Goal: Transaction & Acquisition: Purchase product/service

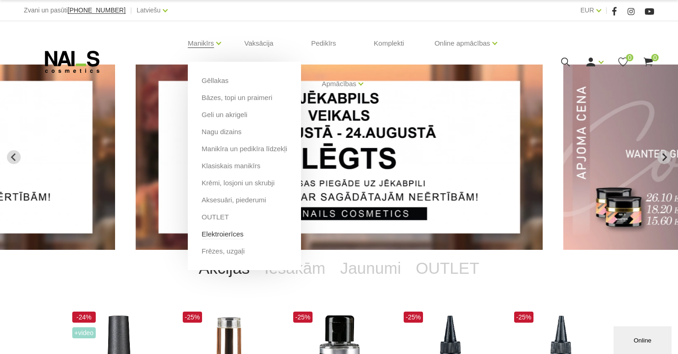
click at [230, 237] on link "Elektroierīces" at bounding box center [223, 234] width 42 height 10
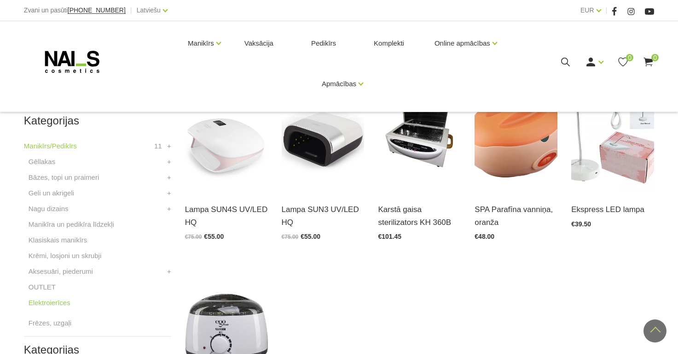
scroll to position [213, 0]
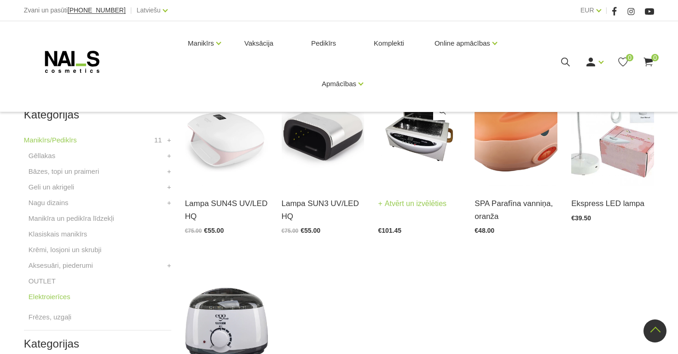
click at [410, 162] on img at bounding box center [419, 129] width 83 height 114
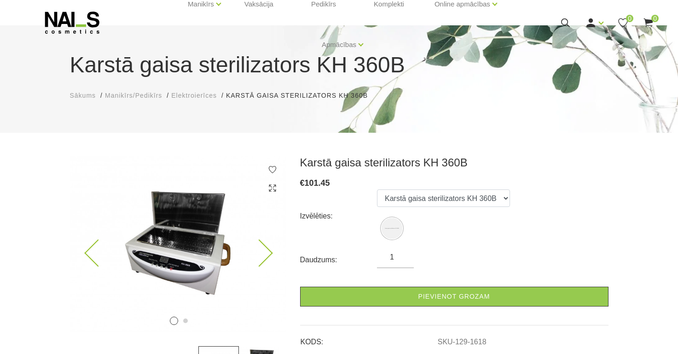
scroll to position [105, 0]
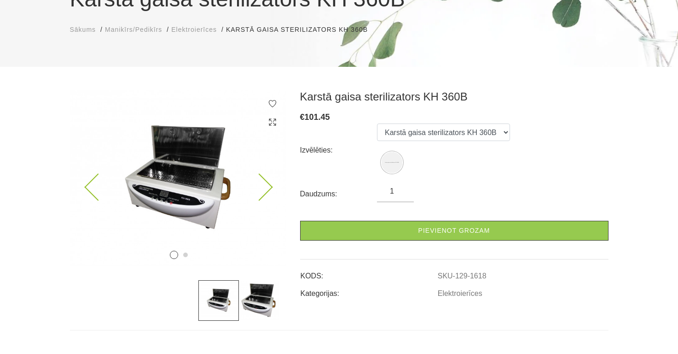
click at [274, 185] on img at bounding box center [178, 178] width 216 height 176
click at [267, 187] on icon at bounding box center [258, 187] width 27 height 27
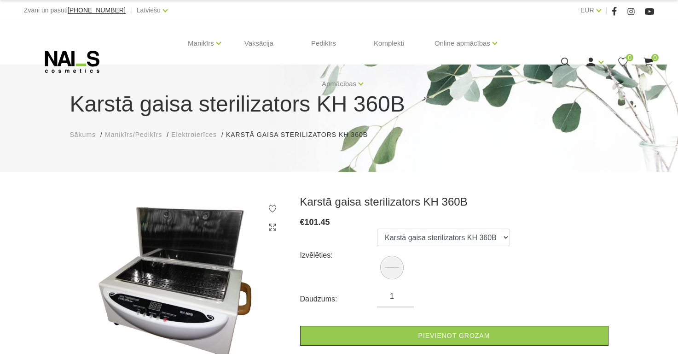
scroll to position [0, 0]
click at [590, 59] on use at bounding box center [591, 62] width 9 height 9
click at [568, 78] on link "Ienākt" at bounding box center [573, 77] width 69 height 18
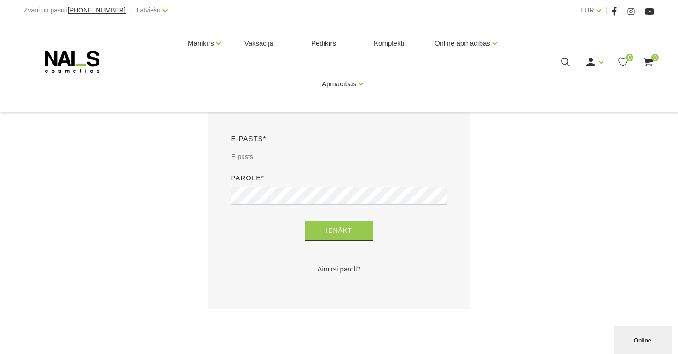
scroll to position [201, 0]
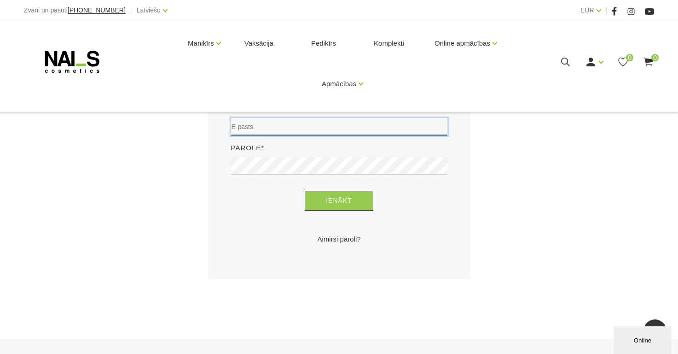
type input "akigitovica9@gmail.com"
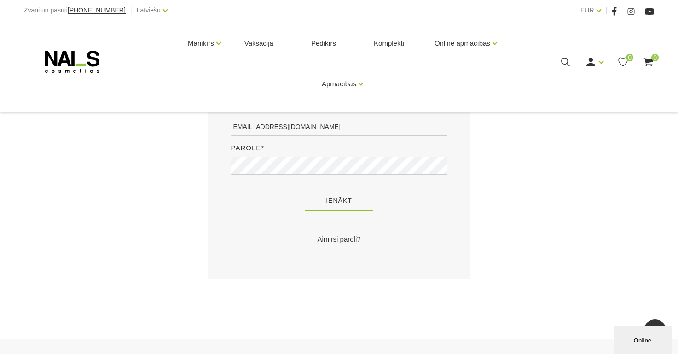
click at [341, 199] on button "Ienākt" at bounding box center [339, 201] width 69 height 20
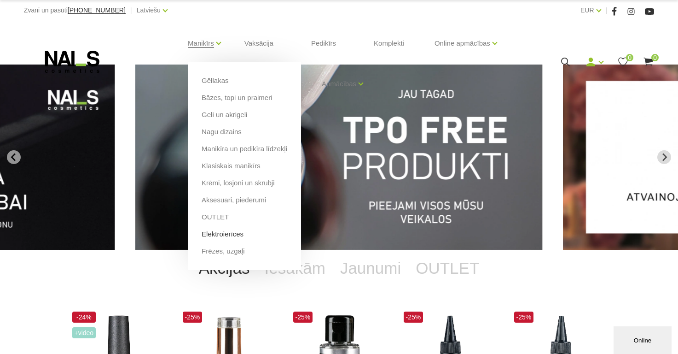
click at [224, 232] on link "Elektroierīces" at bounding box center [223, 234] width 42 height 10
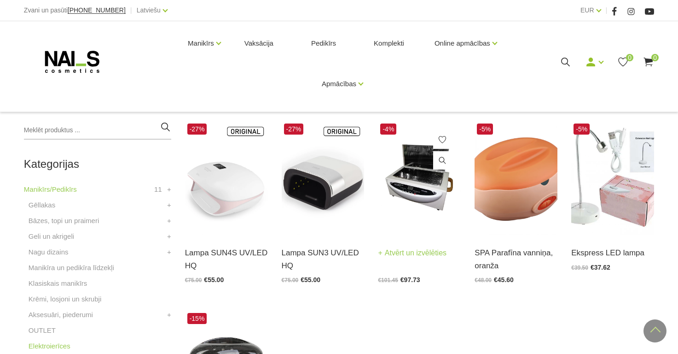
scroll to position [163, 0]
click at [441, 199] on img at bounding box center [419, 179] width 83 height 114
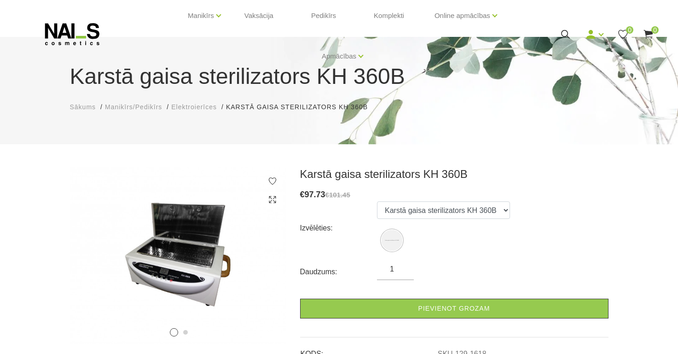
scroll to position [40, 0]
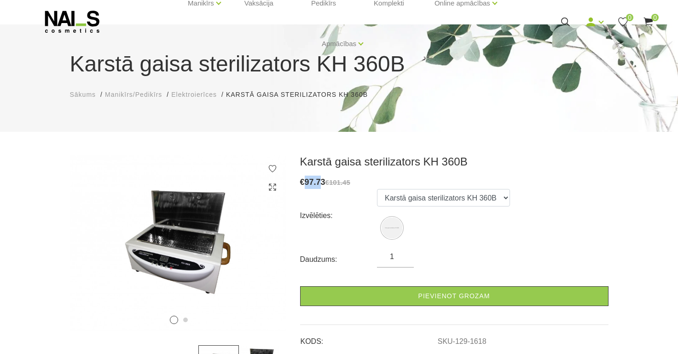
drag, startPoint x: 305, startPoint y: 179, endPoint x: 323, endPoint y: 179, distance: 18.0
click at [323, 179] on span "€ 97.73" at bounding box center [312, 181] width 25 height 9
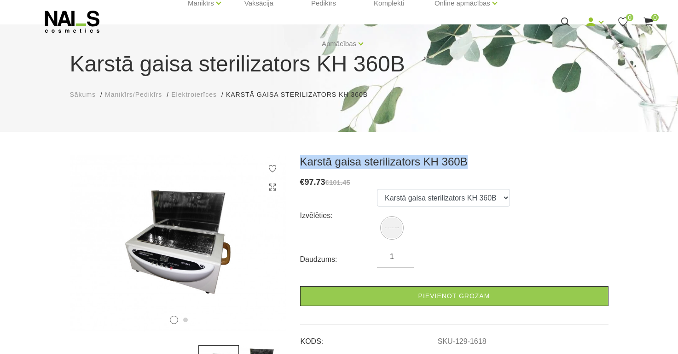
drag, startPoint x: 300, startPoint y: 160, endPoint x: 466, endPoint y: 158, distance: 165.8
click at [466, 158] on h3 "Karstā gaisa sterilizators KH 360B" at bounding box center [454, 162] width 308 height 14
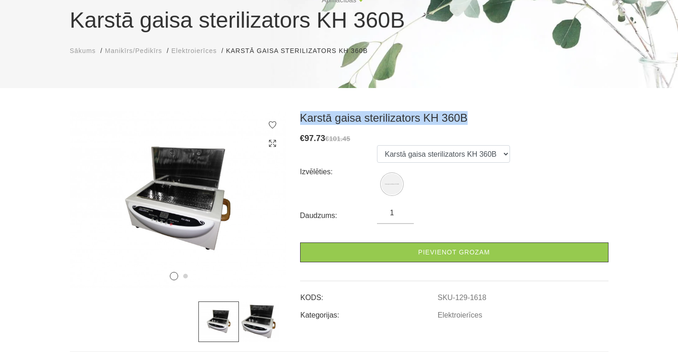
scroll to position [87, 0]
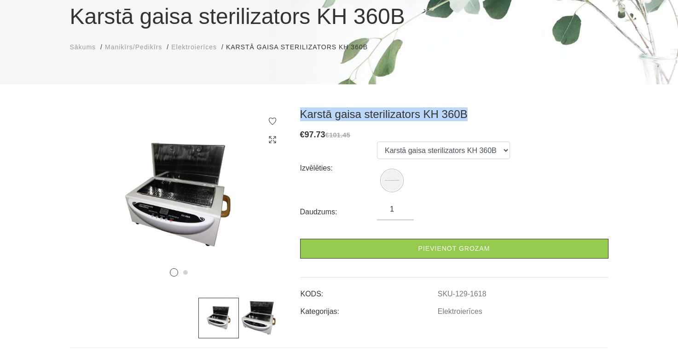
copy h3 "Karstā gaisa sterilizators KH 360B"
click at [258, 215] on icon at bounding box center [258, 204] width 27 height 27
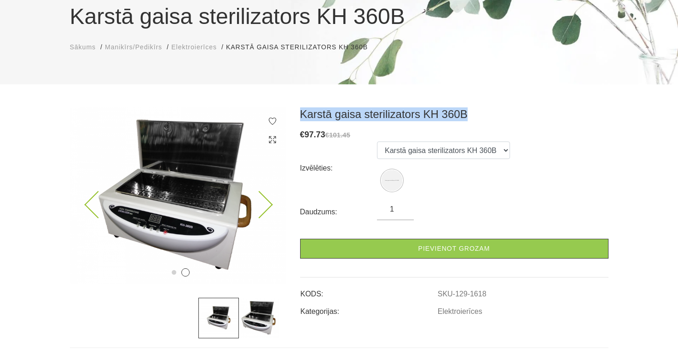
click at [263, 210] on icon at bounding box center [258, 204] width 27 height 27
click at [262, 210] on icon at bounding box center [258, 204] width 27 height 27
click at [263, 210] on icon at bounding box center [258, 204] width 27 height 27
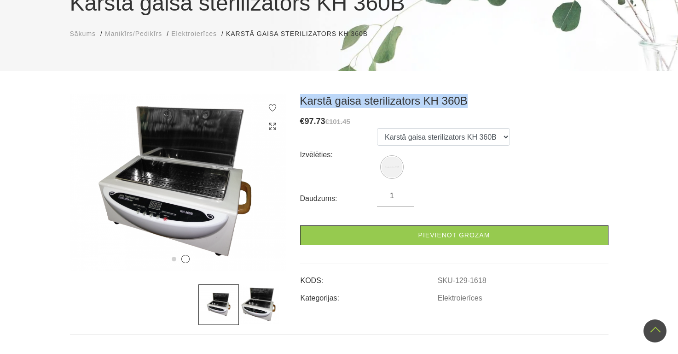
scroll to position [68, 0]
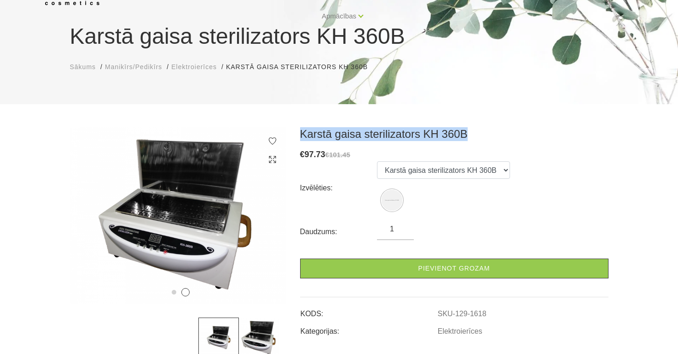
click at [250, 330] on img at bounding box center [259, 337] width 41 height 41
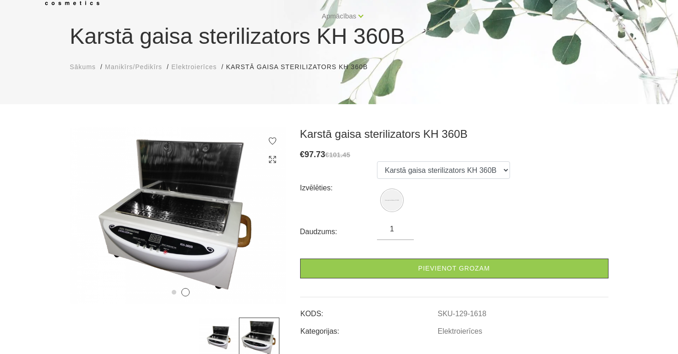
click at [455, 138] on h3 "Karstā gaisa sterilizators KH 360B" at bounding box center [454, 134] width 308 height 14
drag, startPoint x: 418, startPoint y: 133, endPoint x: 481, endPoint y: 133, distance: 63.1
click at [481, 133] on h3 "Karstā gaisa sterilizators KH 360B" at bounding box center [454, 134] width 308 height 14
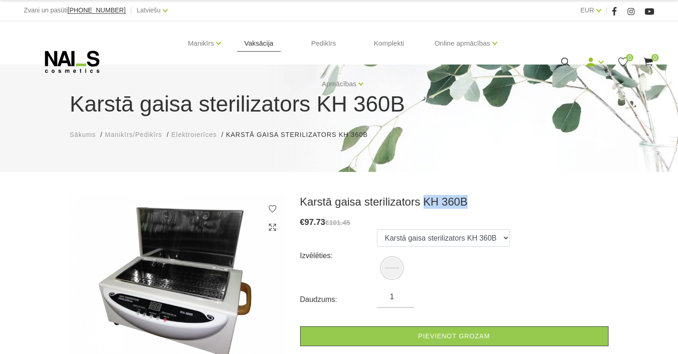
scroll to position [0, 0]
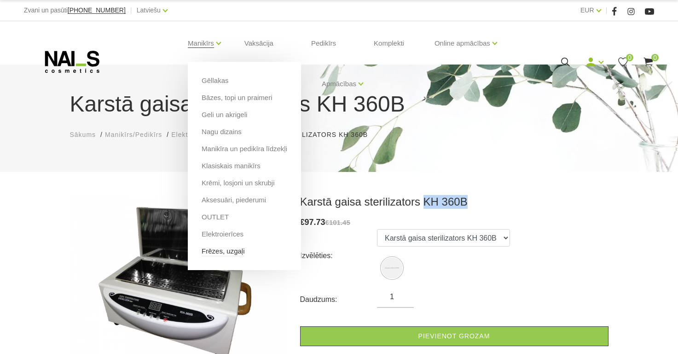
click at [238, 253] on link "Frēzes, uzgaļi" at bounding box center [223, 251] width 43 height 10
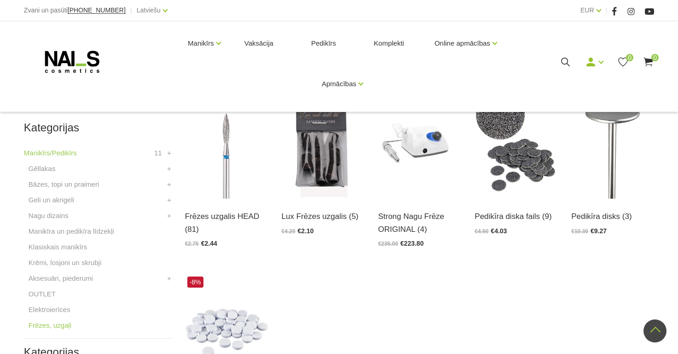
scroll to position [157, 0]
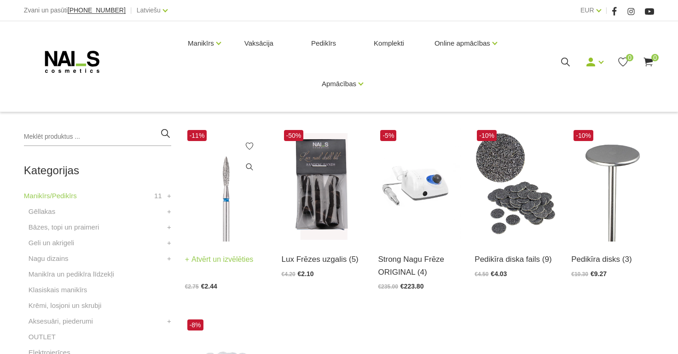
click at [242, 222] on img at bounding box center [226, 185] width 83 height 114
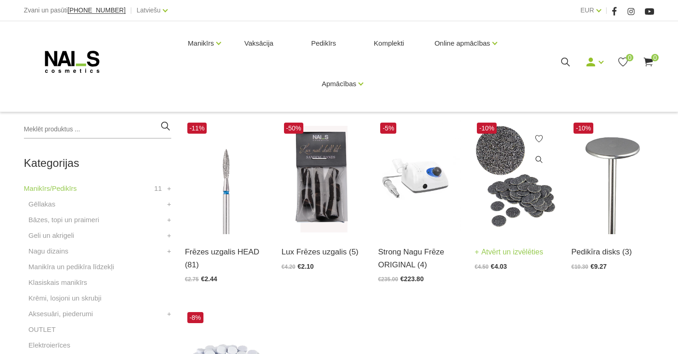
scroll to position [165, 0]
click at [626, 218] on img at bounding box center [612, 177] width 83 height 114
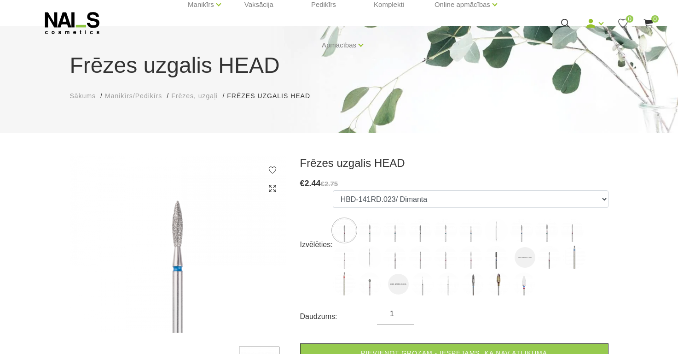
scroll to position [39, 0]
click at [363, 234] on img at bounding box center [369, 230] width 23 height 23
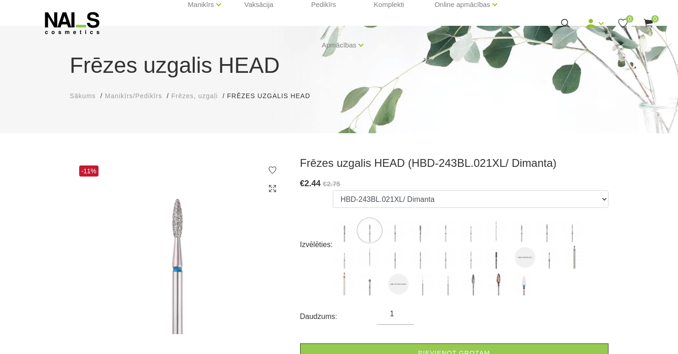
click at [389, 229] on img at bounding box center [395, 230] width 23 height 23
click at [421, 237] on img at bounding box center [420, 230] width 23 height 23
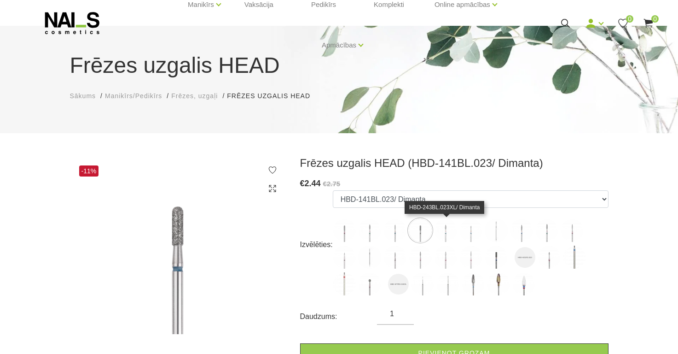
click at [445, 236] on img at bounding box center [445, 230] width 23 height 23
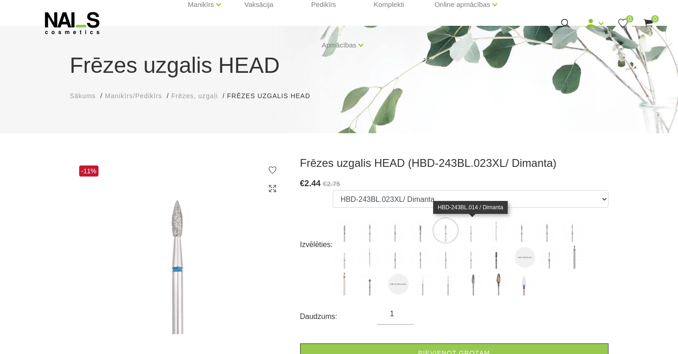
click at [481, 233] on img at bounding box center [470, 230] width 23 height 23
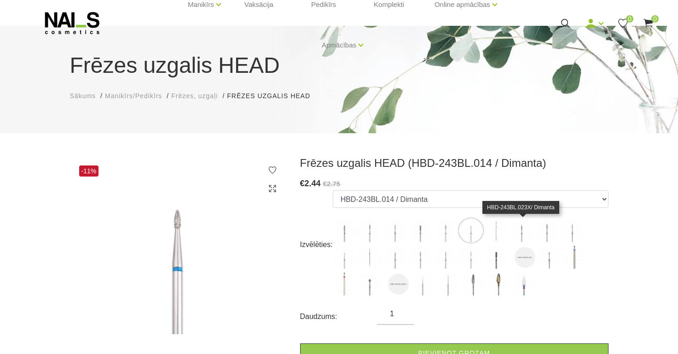
click at [514, 232] on img at bounding box center [521, 230] width 23 height 23
click at [502, 231] on img at bounding box center [496, 230] width 23 height 23
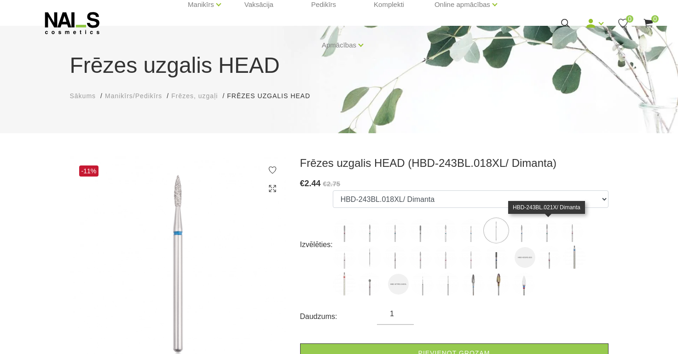
click at [553, 232] on img at bounding box center [546, 230] width 23 height 23
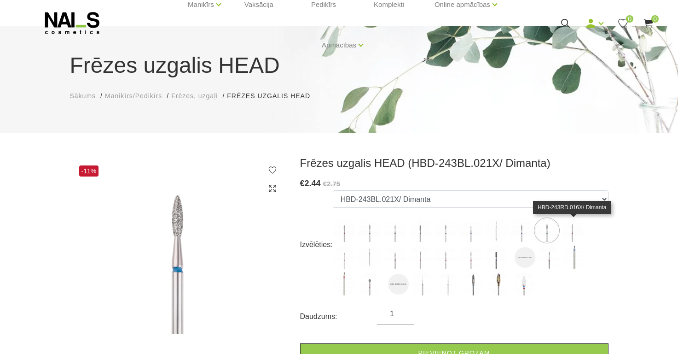
click at [569, 232] on img at bounding box center [572, 230] width 23 height 23
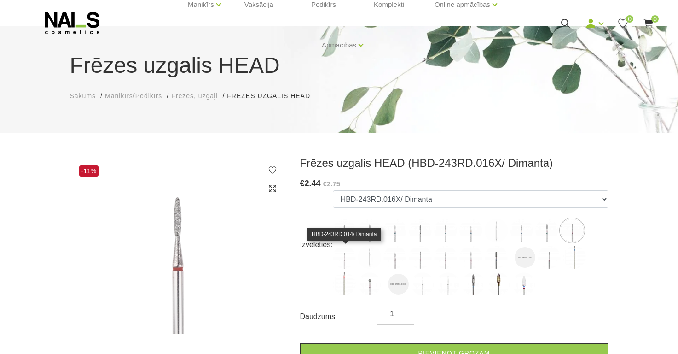
click at [347, 254] on img at bounding box center [344, 256] width 23 height 23
click at [373, 258] on img at bounding box center [369, 256] width 23 height 23
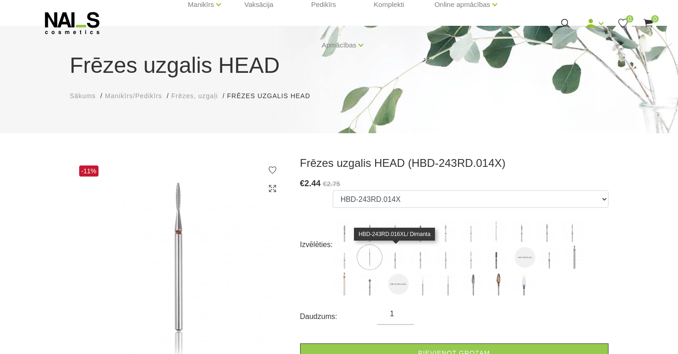
click at [387, 257] on img at bounding box center [395, 256] width 23 height 23
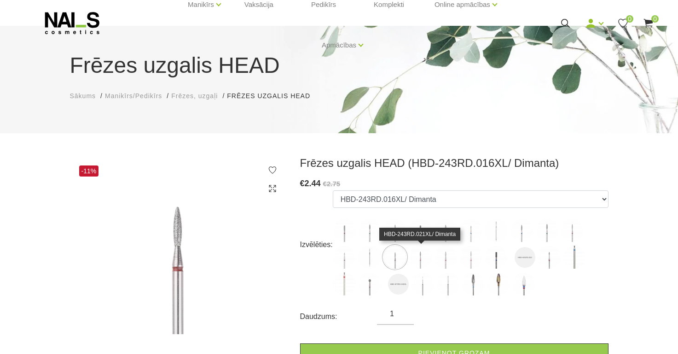
click at [413, 256] on img at bounding box center [420, 256] width 23 height 23
click at [385, 262] on label at bounding box center [395, 256] width 23 height 23
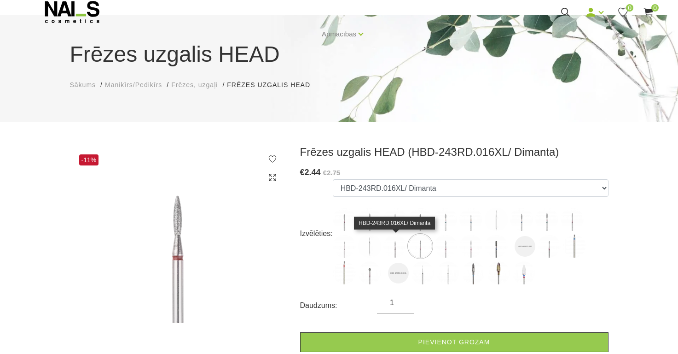
scroll to position [56, 0]
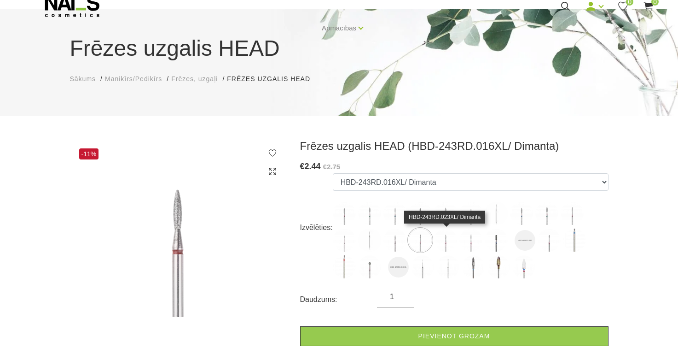
click at [451, 244] on img at bounding box center [445, 239] width 23 height 23
click at [467, 244] on img at bounding box center [470, 239] width 23 height 23
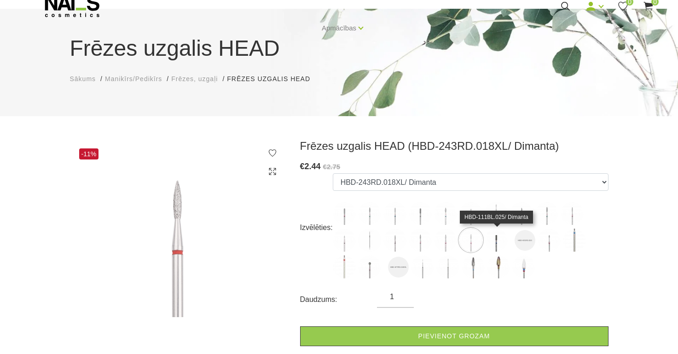
click at [501, 246] on img at bounding box center [496, 239] width 23 height 23
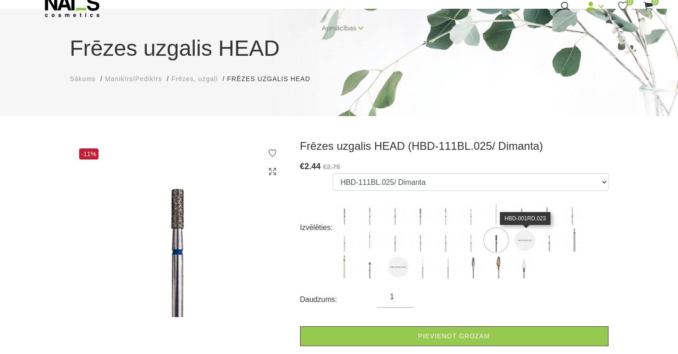
click at [528, 246] on img at bounding box center [525, 240] width 21 height 21
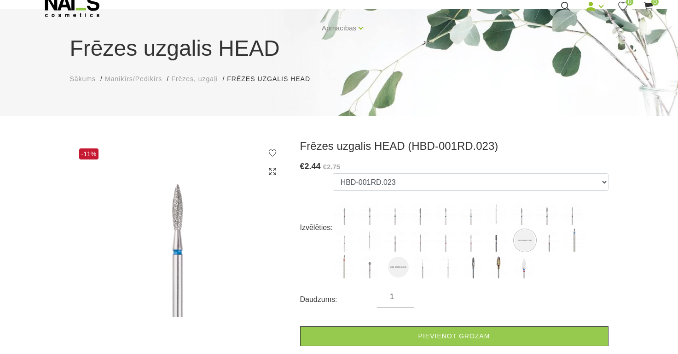
click at [568, 247] on img at bounding box center [574, 239] width 23 height 23
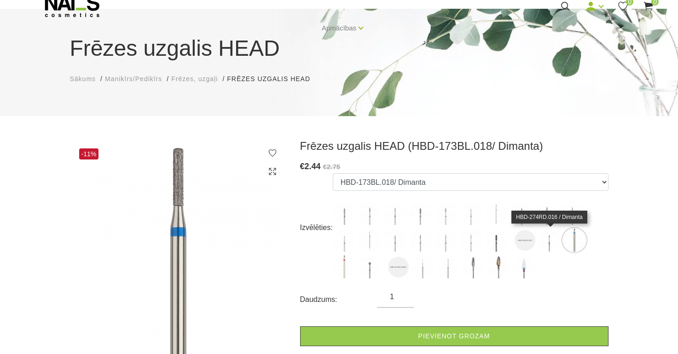
click at [544, 248] on img at bounding box center [549, 239] width 23 height 23
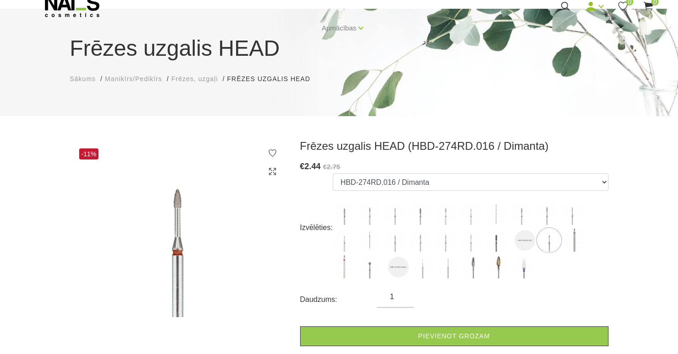
click at [358, 272] on ul "HBD-141RD.023/ Dimanta HBD-243BL.021XL/ Dimanta HBD-243BL.014X/ Dimanta HBD-141…" at bounding box center [471, 227] width 276 height 109
click at [351, 269] on img at bounding box center [344, 266] width 23 height 23
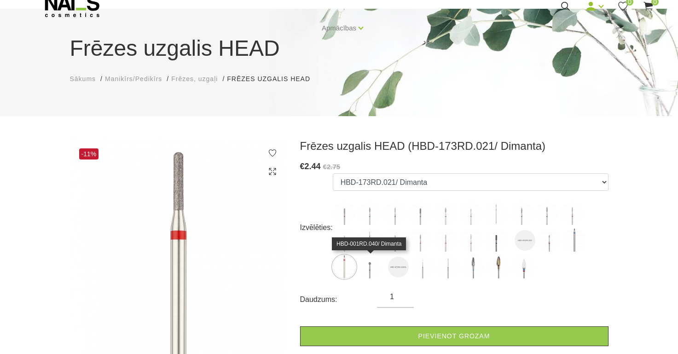
click at [367, 271] on img at bounding box center [369, 266] width 23 height 23
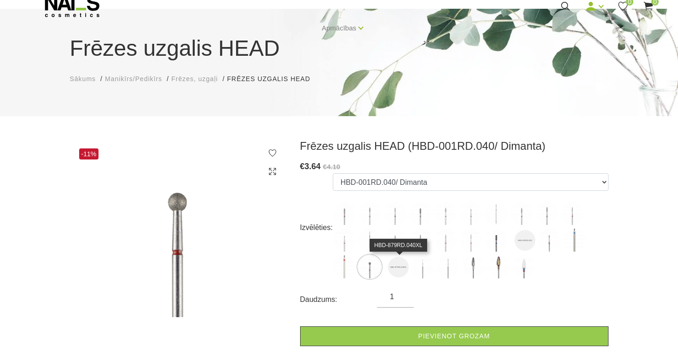
click at [398, 269] on img at bounding box center [398, 266] width 21 height 21
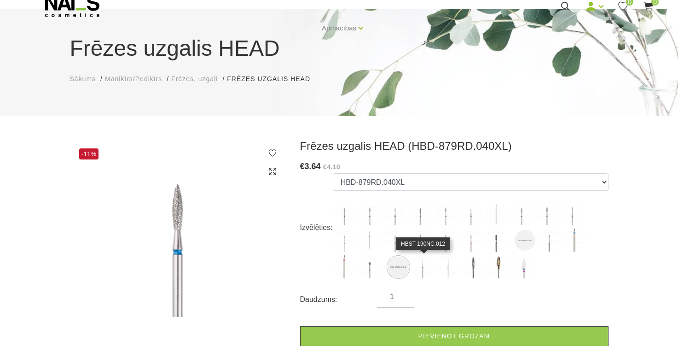
click at [424, 273] on img at bounding box center [422, 266] width 23 height 23
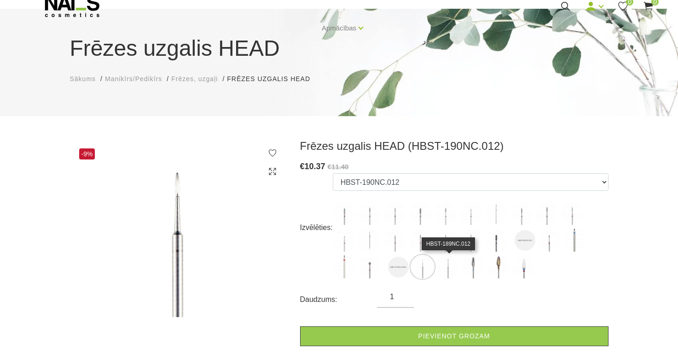
click at [454, 267] on img at bounding box center [447, 266] width 23 height 23
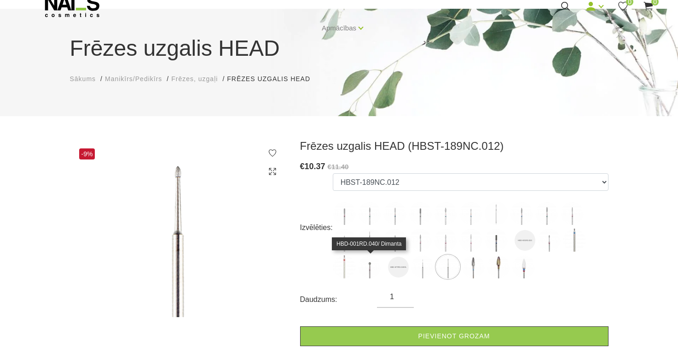
click at [374, 268] on img at bounding box center [369, 266] width 23 height 23
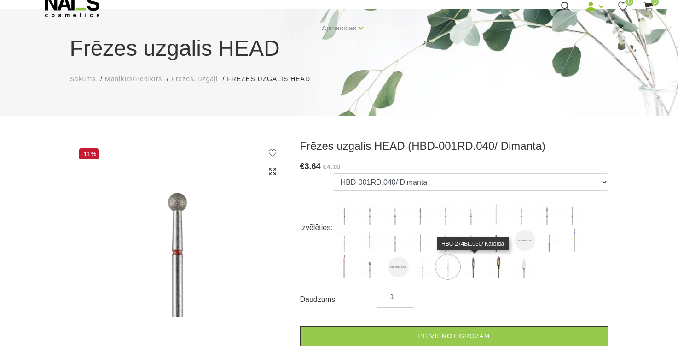
click at [473, 271] on img at bounding box center [473, 266] width 23 height 23
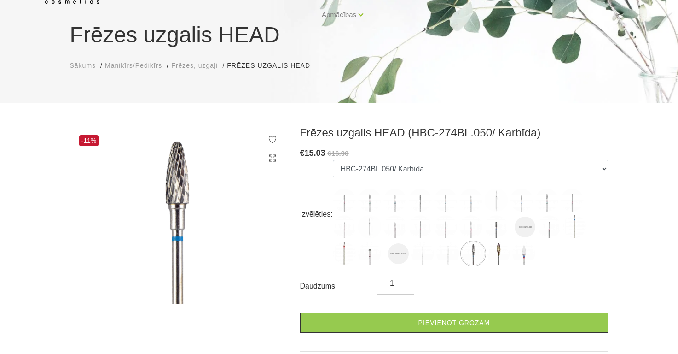
scroll to position [75, 0]
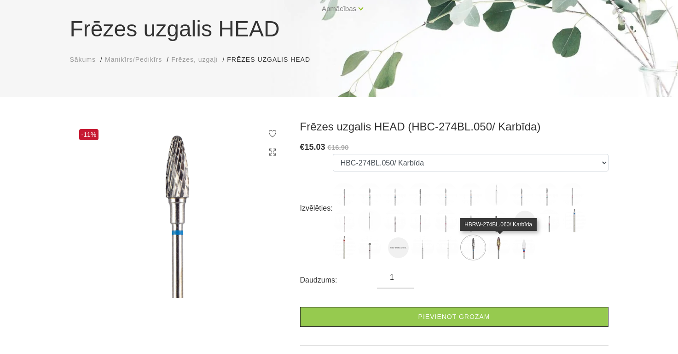
click at [505, 250] on img at bounding box center [498, 247] width 23 height 23
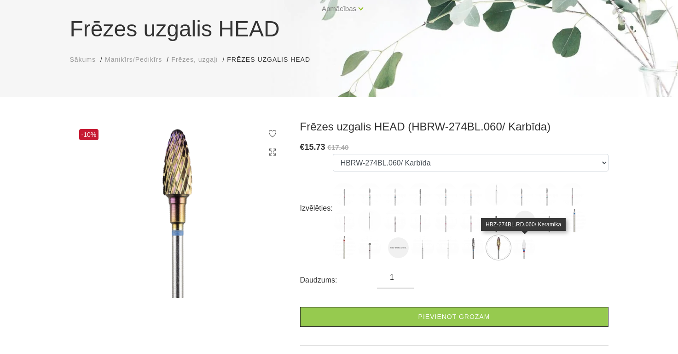
click at [519, 248] on img at bounding box center [523, 247] width 23 height 23
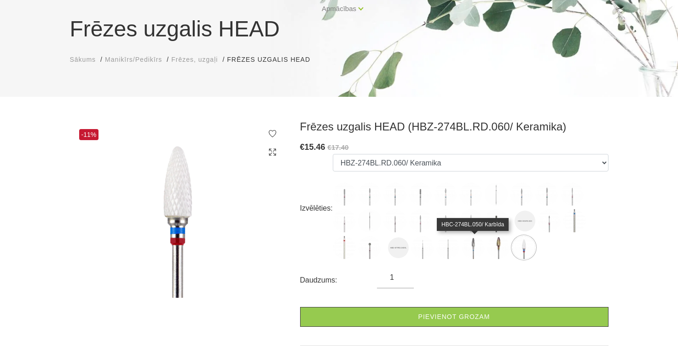
click at [481, 254] on img at bounding box center [473, 247] width 23 height 23
select select "5387"
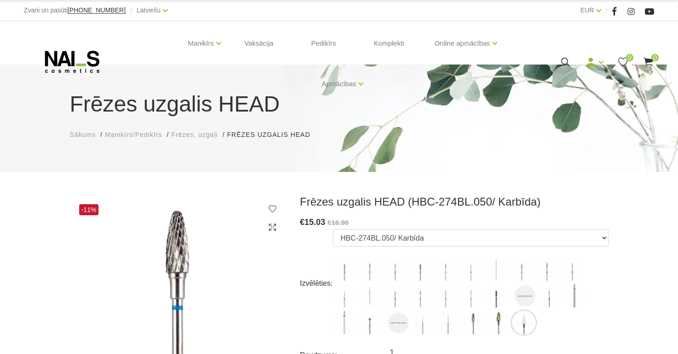
scroll to position [0, 0]
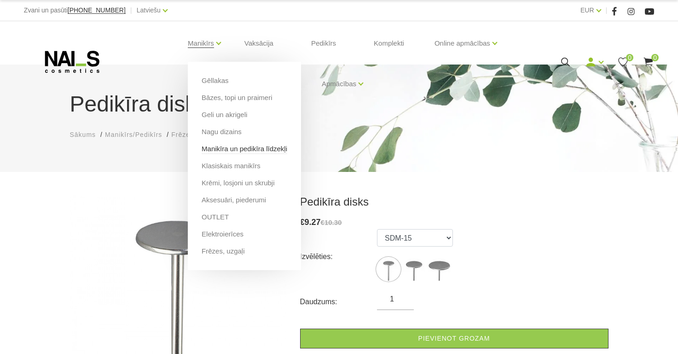
click at [245, 149] on link "Manikīra un pedikīra līdzekļi" at bounding box center [245, 149] width 86 height 10
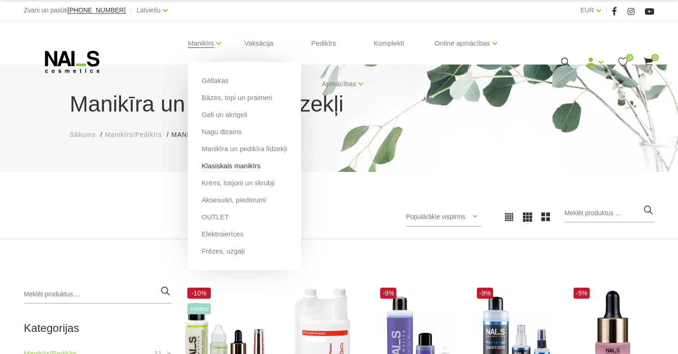
click at [213, 170] on link "Klasiskais manikīrs" at bounding box center [231, 166] width 59 height 10
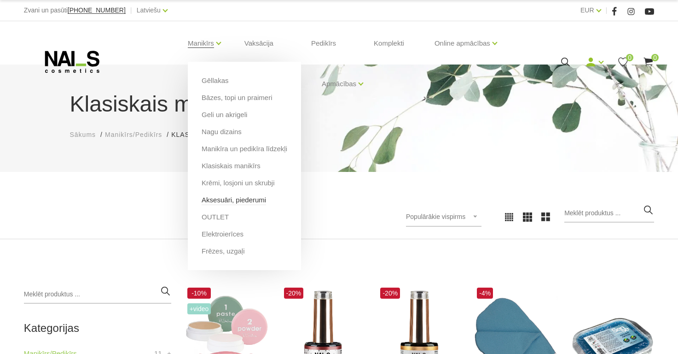
click at [232, 199] on link "Aksesuāri, piederumi" at bounding box center [234, 200] width 64 height 10
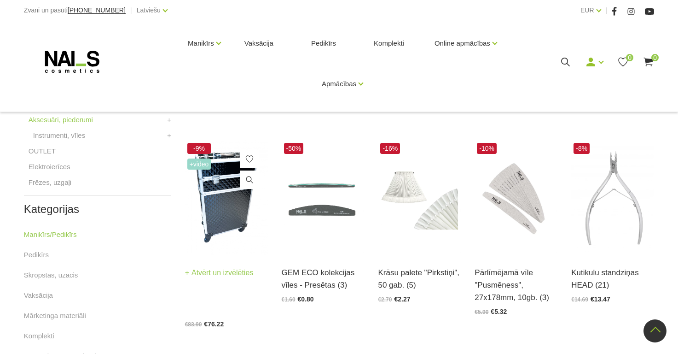
scroll to position [357, 0]
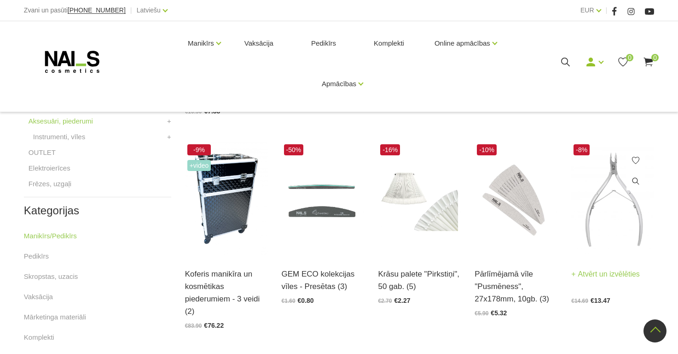
click at [597, 222] on img at bounding box center [612, 199] width 83 height 114
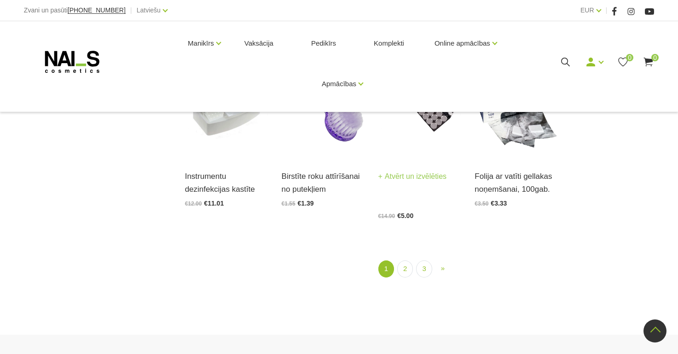
scroll to position [1060, 0]
click at [404, 269] on link "2" at bounding box center [405, 268] width 16 height 17
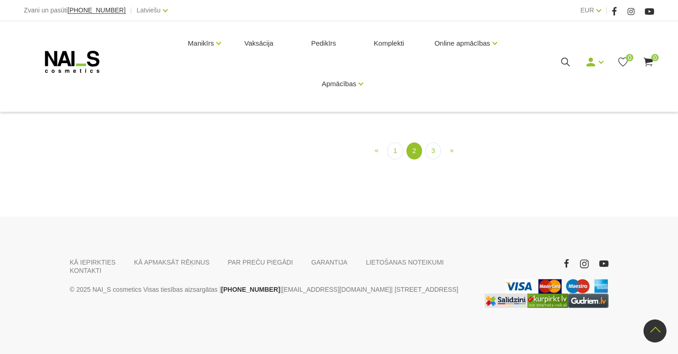
scroll to position [988, 0]
click at [435, 159] on link "3" at bounding box center [433, 150] width 16 height 17
click at [407, 160] on link "1" at bounding box center [404, 151] width 16 height 17
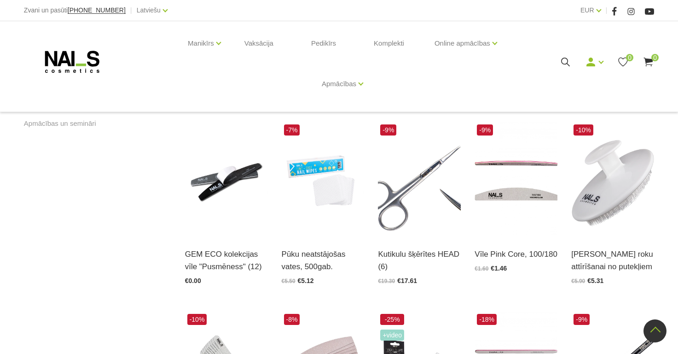
scroll to position [587, 0]
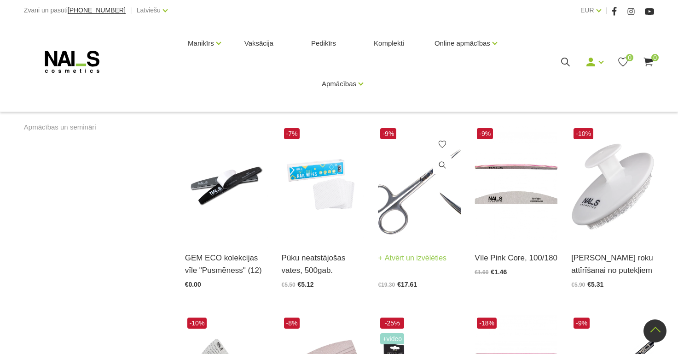
click at [430, 172] on img at bounding box center [419, 183] width 83 height 114
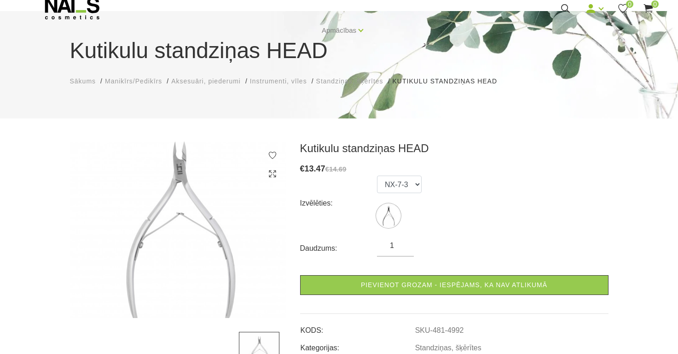
scroll to position [57, 0]
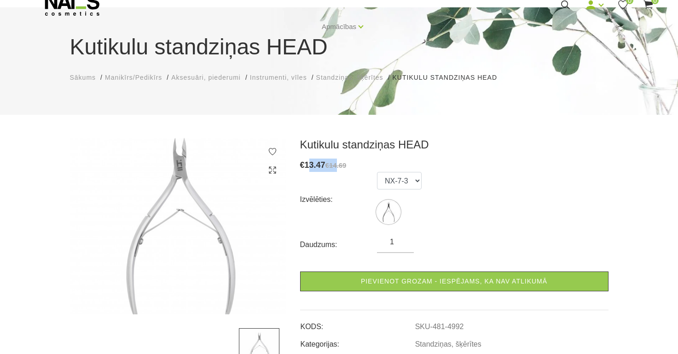
drag, startPoint x: 308, startPoint y: 164, endPoint x: 339, endPoint y: 165, distance: 31.3
click at [338, 165] on div "€ 13.47 €14.69" at bounding box center [454, 164] width 308 height 13
click at [337, 164] on s "€14.69" at bounding box center [335, 165] width 21 height 8
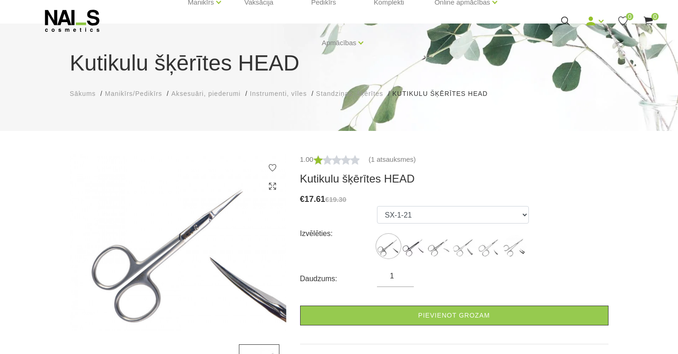
scroll to position [41, 0]
click at [408, 244] on img at bounding box center [413, 245] width 23 height 23
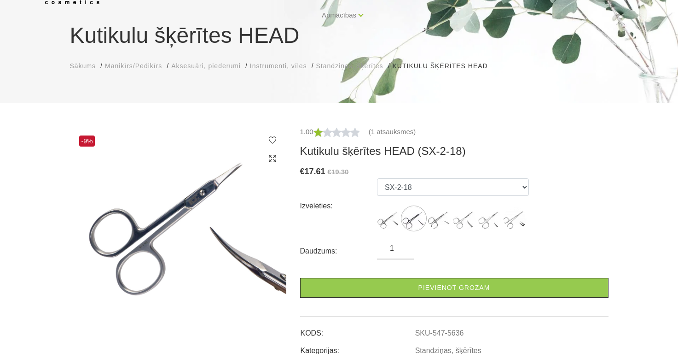
scroll to position [69, 0]
click at [439, 225] on img at bounding box center [439, 218] width 23 height 23
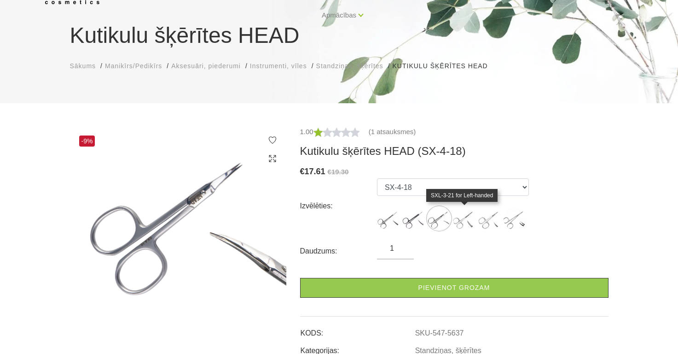
click at [459, 226] on img at bounding box center [464, 218] width 23 height 23
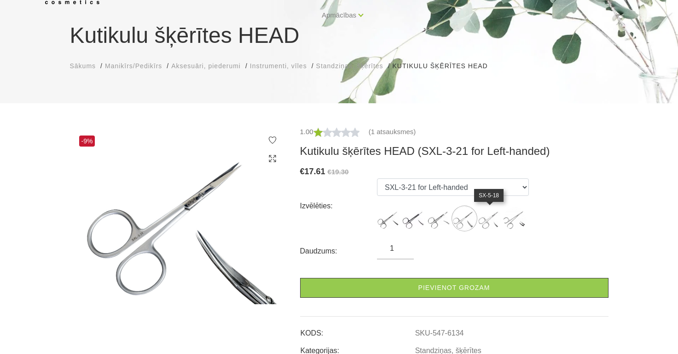
click at [482, 222] on img at bounding box center [489, 218] width 23 height 23
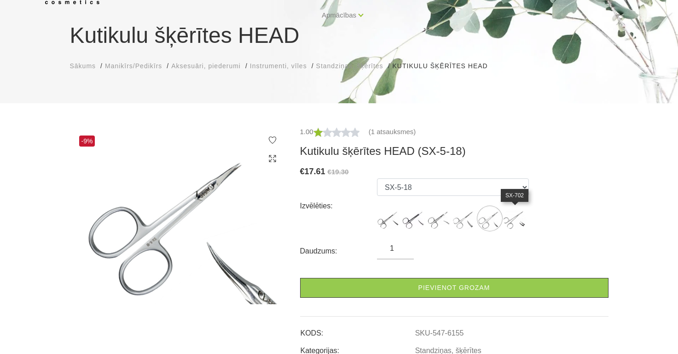
click at [514, 220] on img at bounding box center [515, 218] width 23 height 23
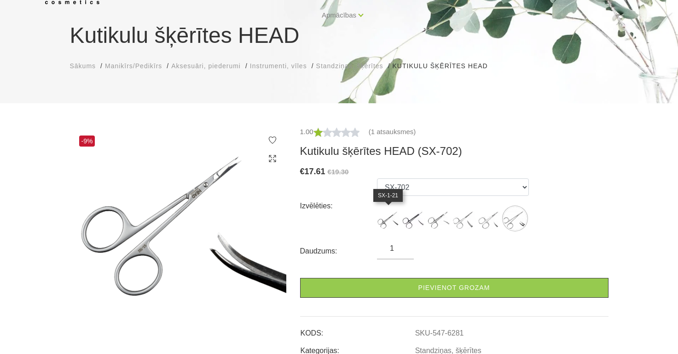
click at [388, 215] on img at bounding box center [388, 218] width 23 height 23
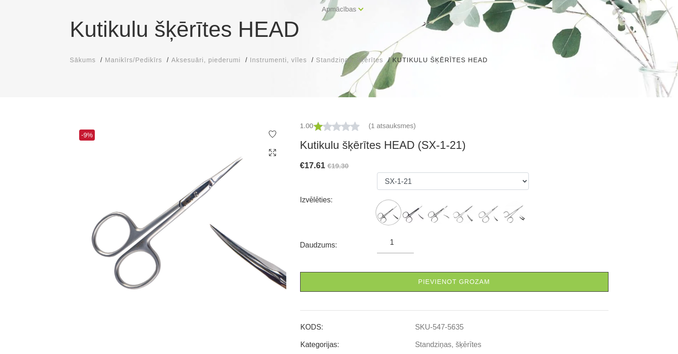
scroll to position [75, 0]
click at [381, 123] on link "(1 atsauksmes)" at bounding box center [392, 125] width 47 height 11
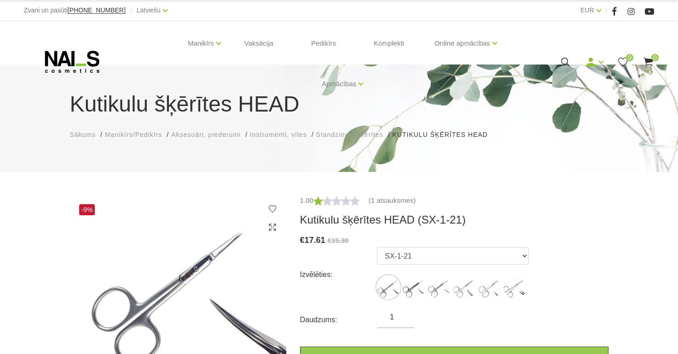
scroll to position [29, 0]
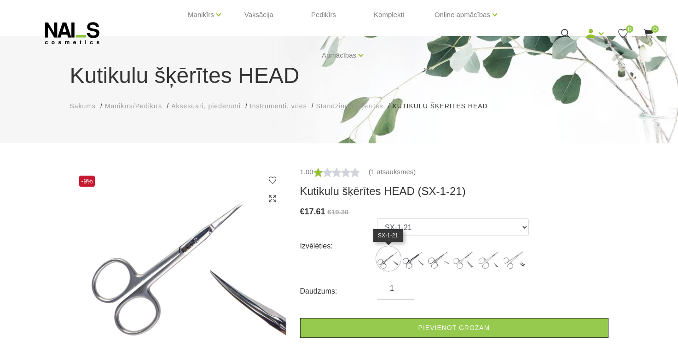
click at [385, 258] on img at bounding box center [388, 258] width 23 height 23
click at [483, 267] on img at bounding box center [489, 258] width 23 height 23
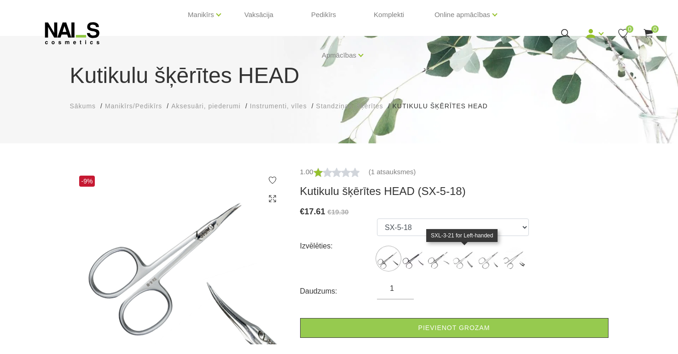
click at [460, 261] on img at bounding box center [464, 258] width 23 height 23
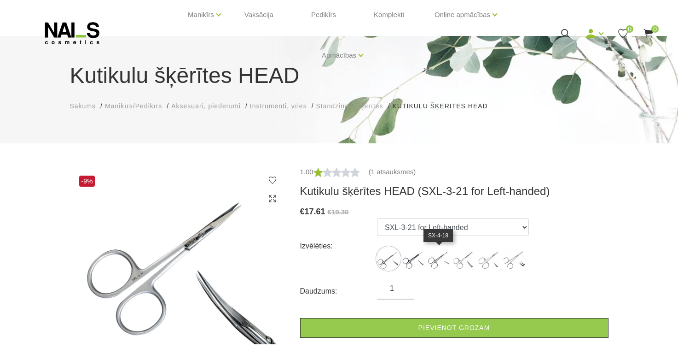
click at [441, 256] on img at bounding box center [439, 258] width 23 height 23
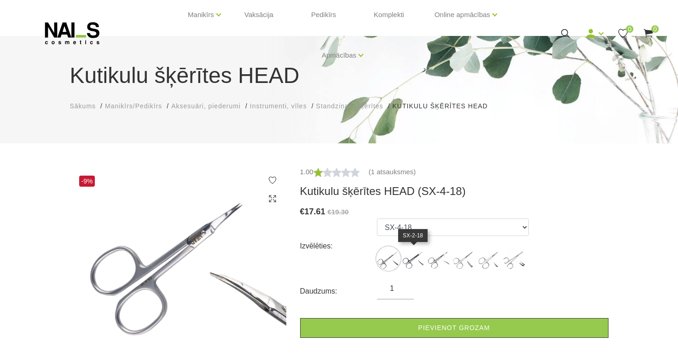
click at [412, 250] on img at bounding box center [413, 258] width 23 height 23
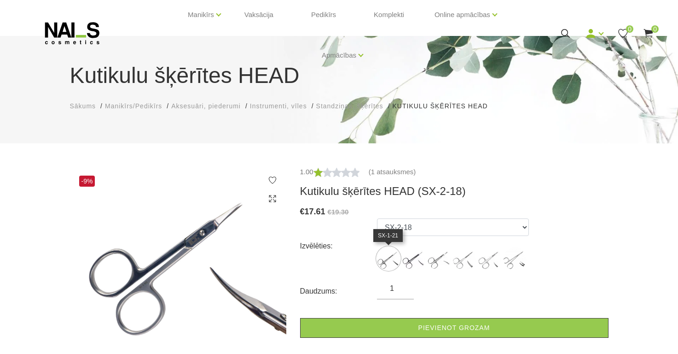
click at [388, 251] on img at bounding box center [388, 258] width 23 height 23
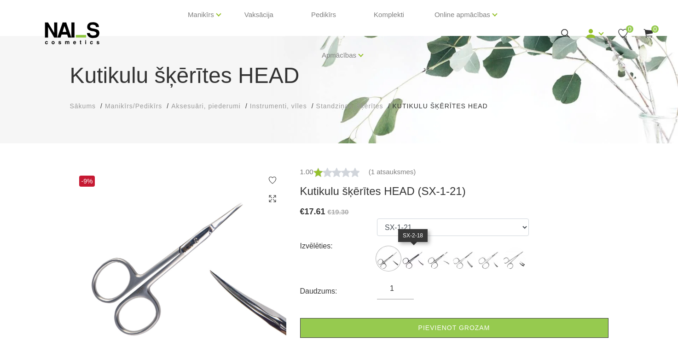
click at [414, 254] on img at bounding box center [413, 258] width 23 height 23
select select "5636"
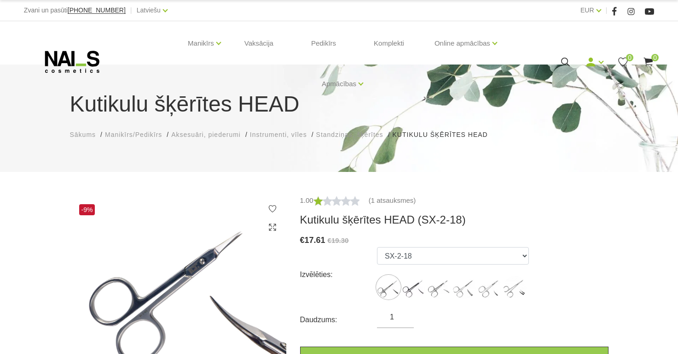
scroll to position [0, 0]
click at [599, 35] on div "Manikīrs Gēllakas Bāzes, topi un praimeri Geli un akrigeli Nagu dizains [GEOGRA…" at bounding box center [339, 61] width 630 height 81
